Goal: Information Seeking & Learning: Learn about a topic

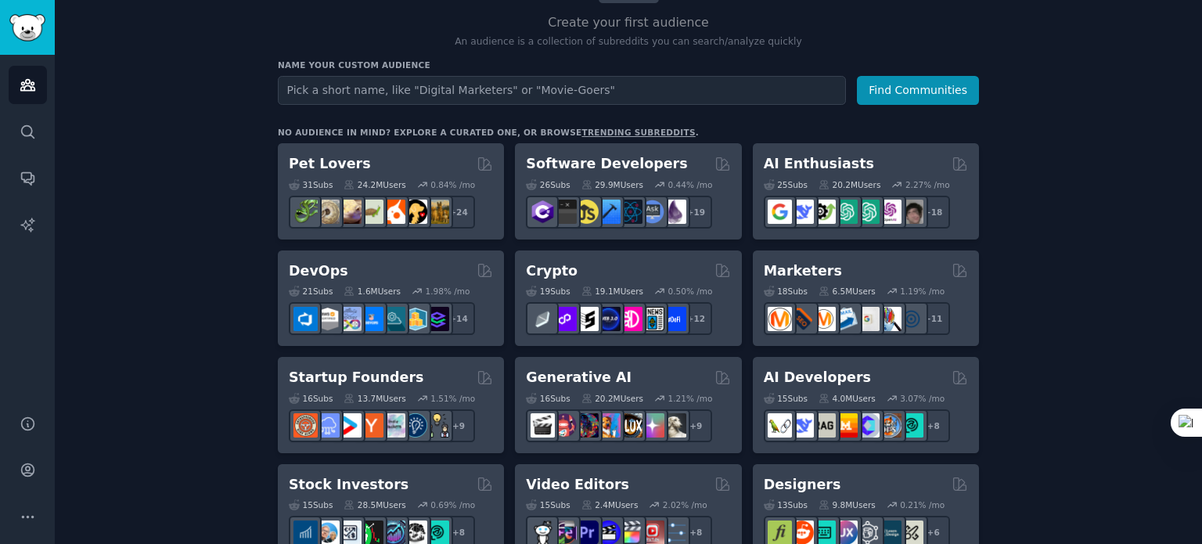
scroll to position [235, 0]
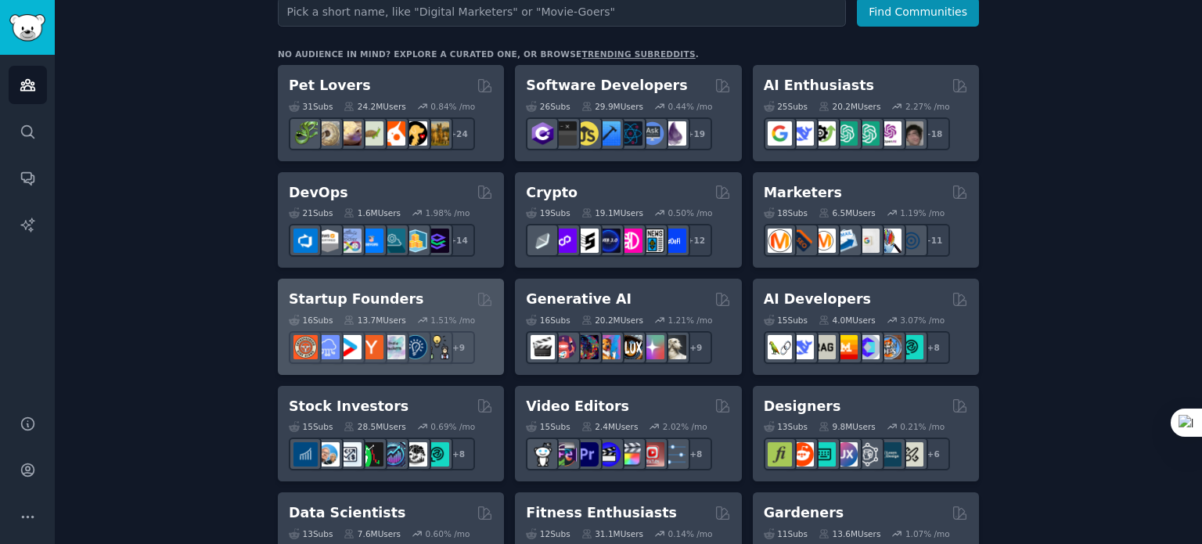
click at [356, 300] on h2 "Startup Founders" at bounding box center [356, 300] width 135 height 20
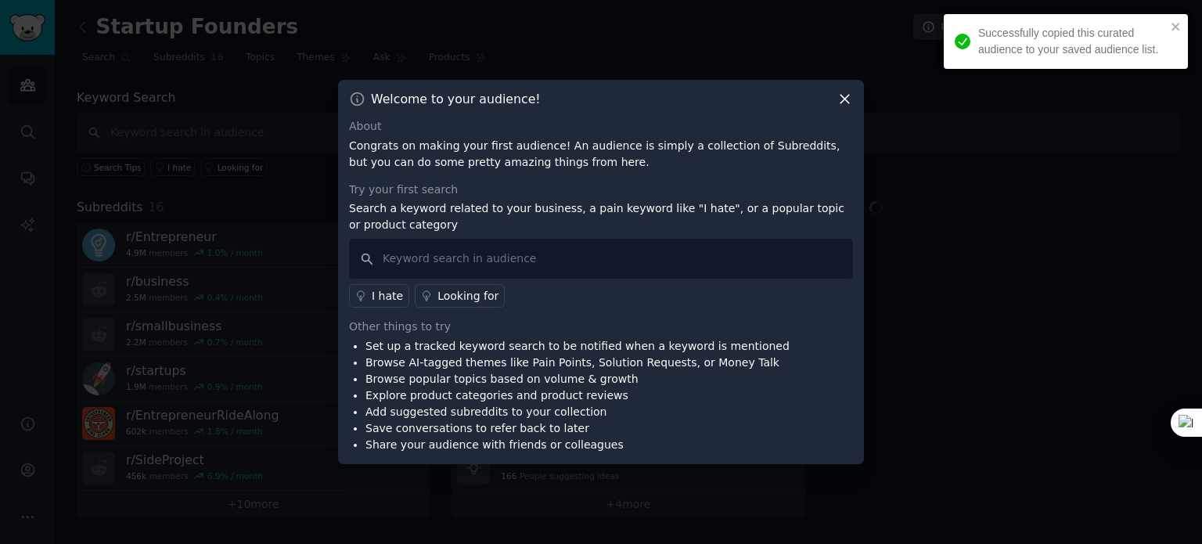
click at [841, 96] on icon at bounding box center [845, 100] width 9 height 9
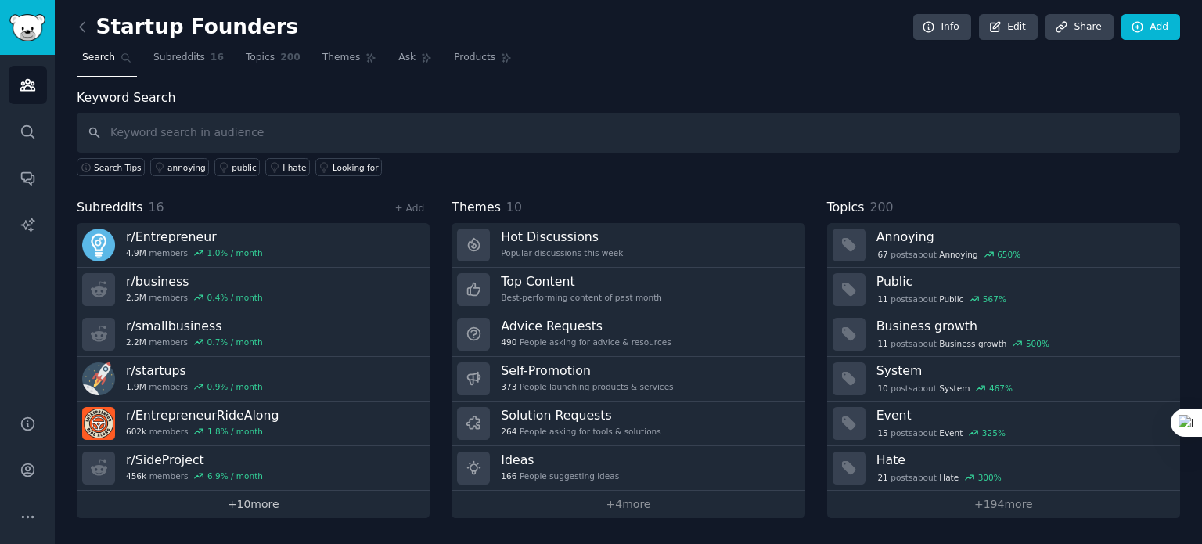
click at [276, 500] on link "+ 10 more" at bounding box center [253, 504] width 353 height 27
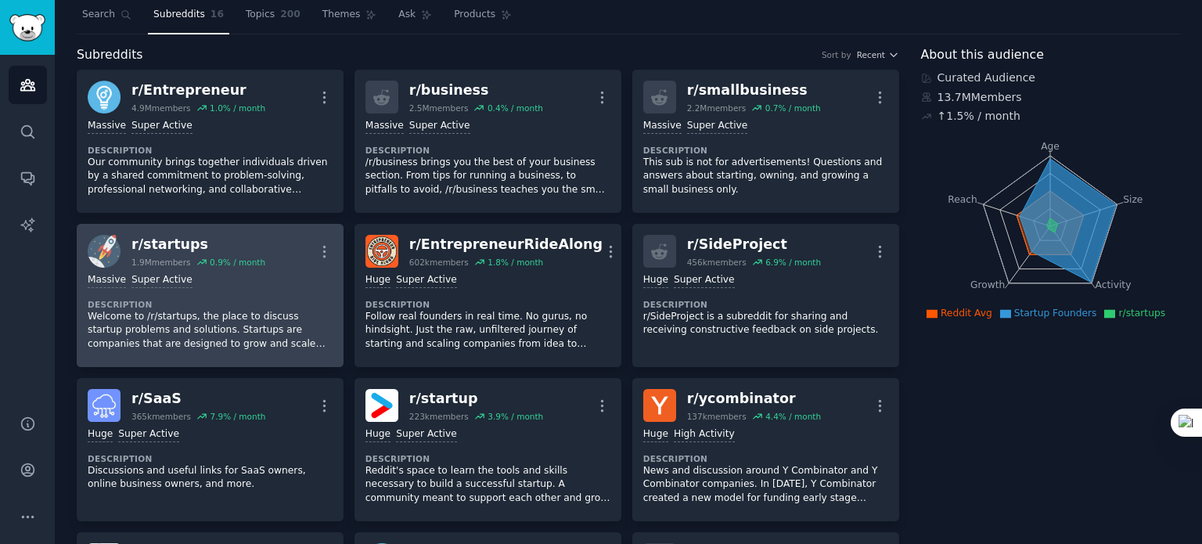
scroll to position [78, 0]
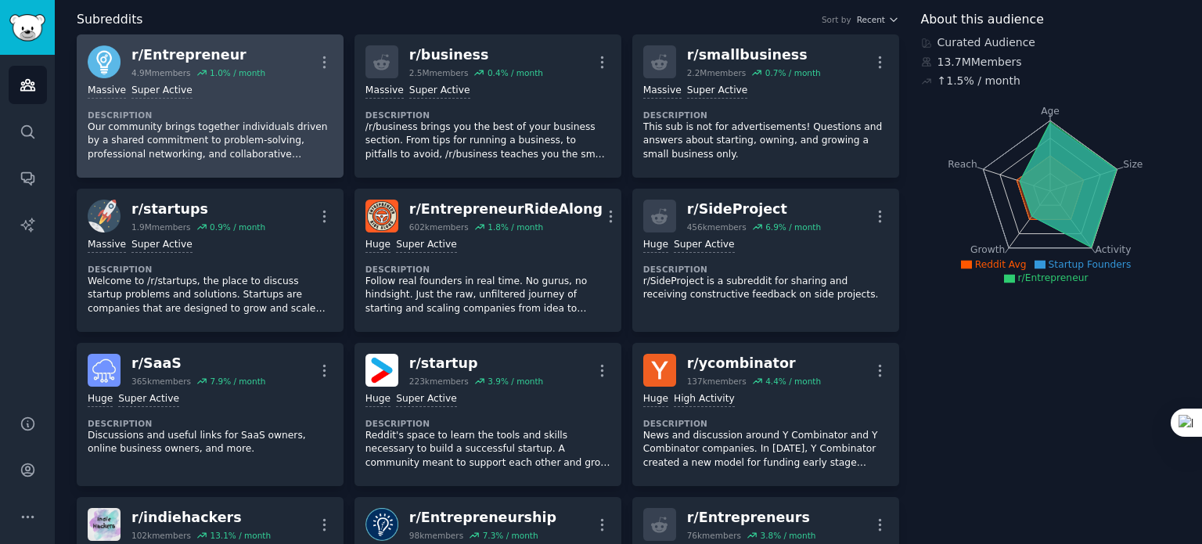
click at [236, 135] on p "Our community brings together individuals driven by a shared commitment to prob…" at bounding box center [210, 141] width 245 height 41
